Goal: Task Accomplishment & Management: Manage account settings

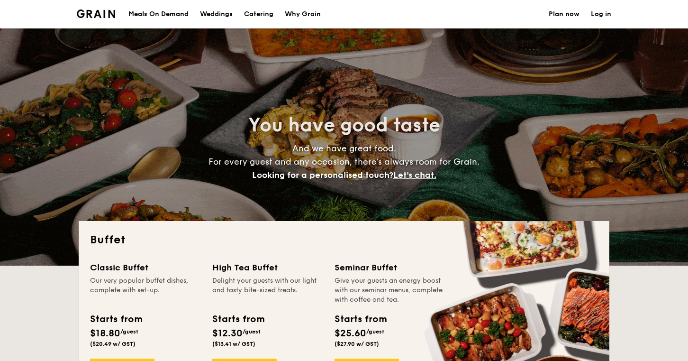
select select
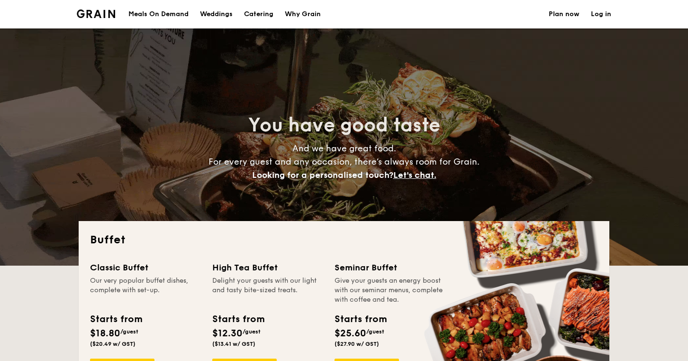
click at [604, 16] on link "Log in" at bounding box center [601, 14] width 20 height 28
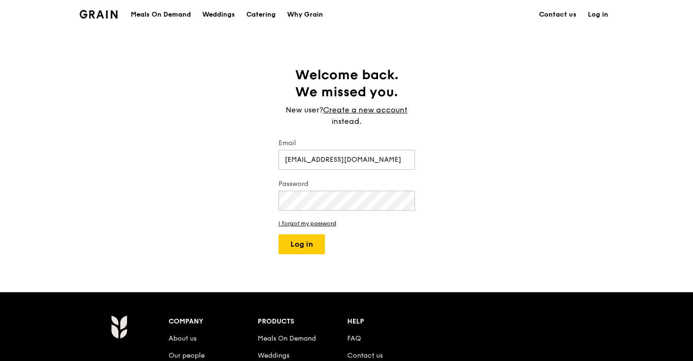
type input "freddylim@hotmail.sg"
click at [301, 244] on button "Log in" at bounding box center [302, 244] width 46 height 20
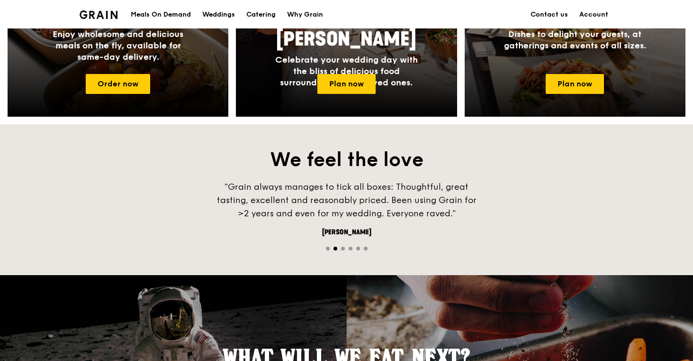
scroll to position [263, 0]
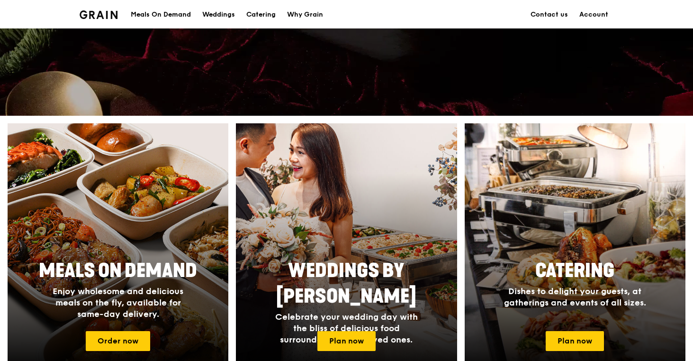
click at [587, 20] on link "Account" at bounding box center [594, 14] width 40 height 28
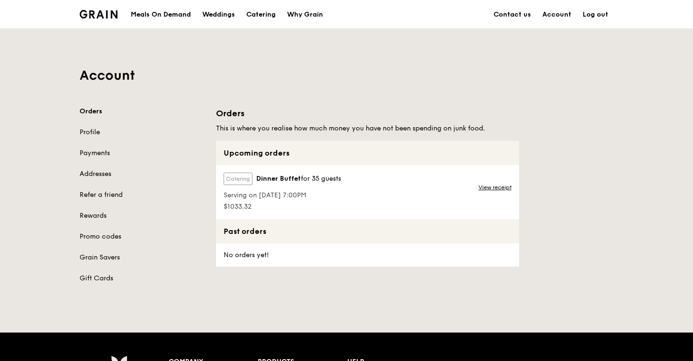
click at [324, 206] on span "$1033.32" at bounding box center [282, 206] width 117 height 9
click at [500, 189] on link "View receipt" at bounding box center [494, 187] width 33 height 8
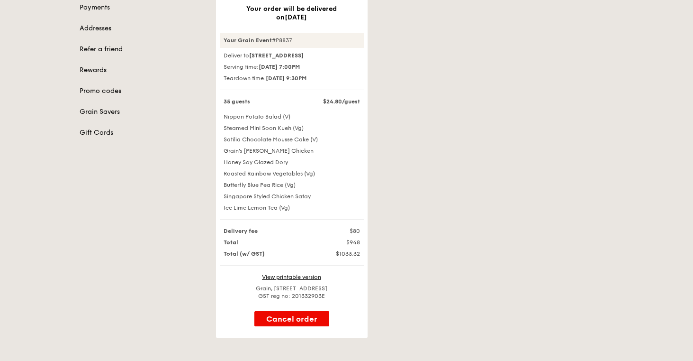
scroll to position [144, 0]
